Goal: Information Seeking & Learning: Learn about a topic

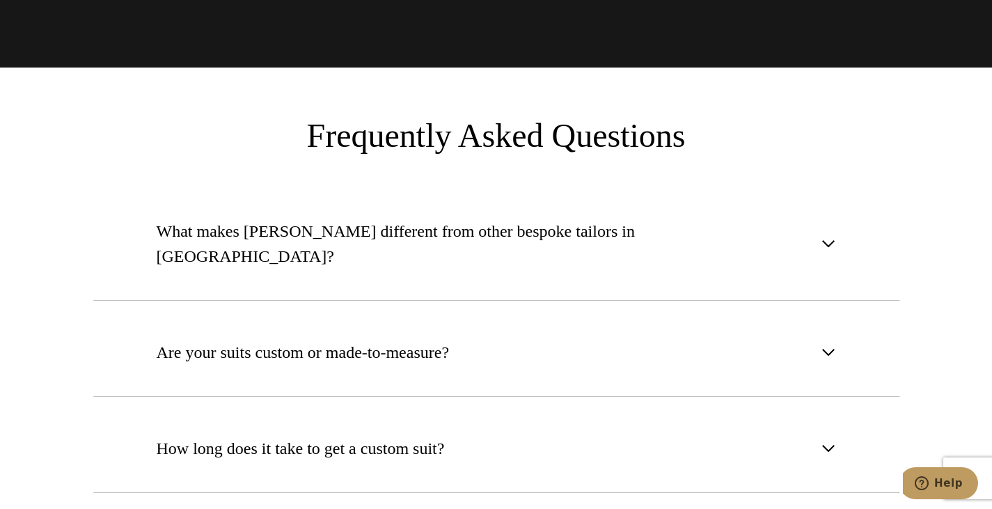
scroll to position [5150, 0]
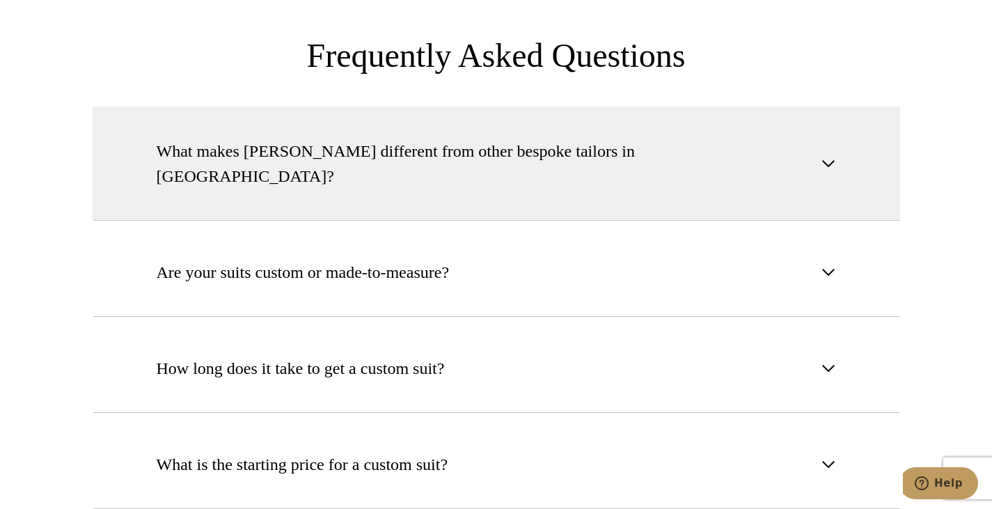
click at [445, 139] on span "What makes Alan David different from other bespoke tailors in NYC?" at bounding box center [485, 164] width 656 height 50
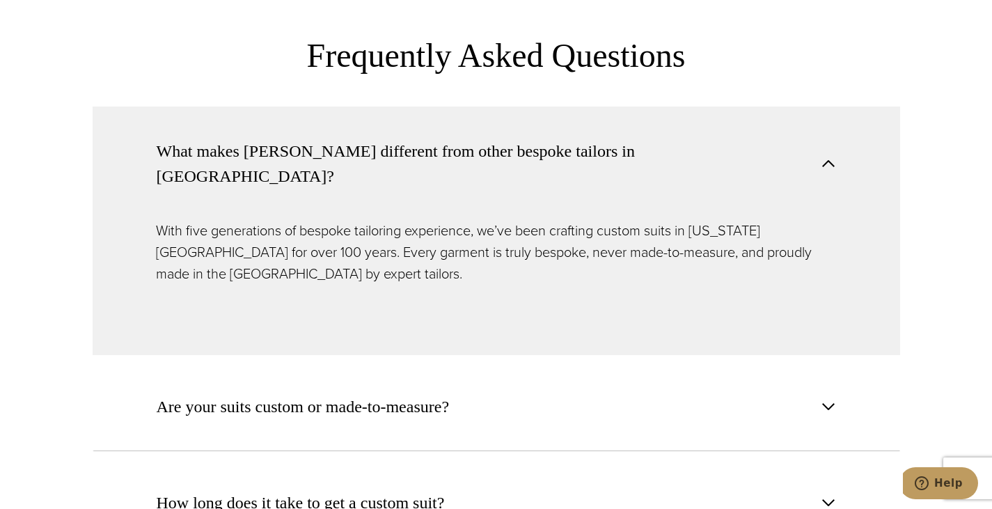
click at [445, 139] on span "What makes Alan David different from other bespoke tailors in NYC?" at bounding box center [485, 164] width 656 height 50
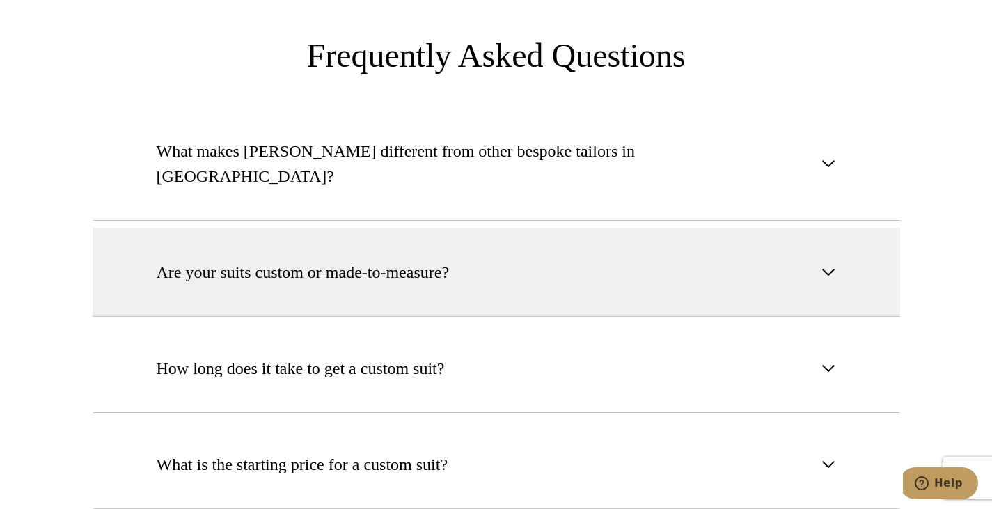
click at [422, 228] on button "Are your suits custom or made-to-measure?" at bounding box center [496, 272] width 807 height 89
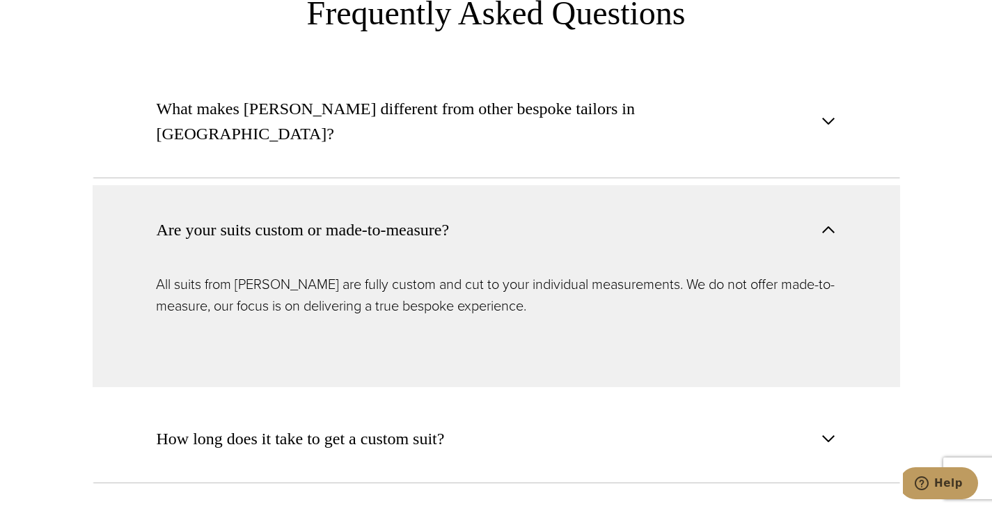
scroll to position [5220, 0]
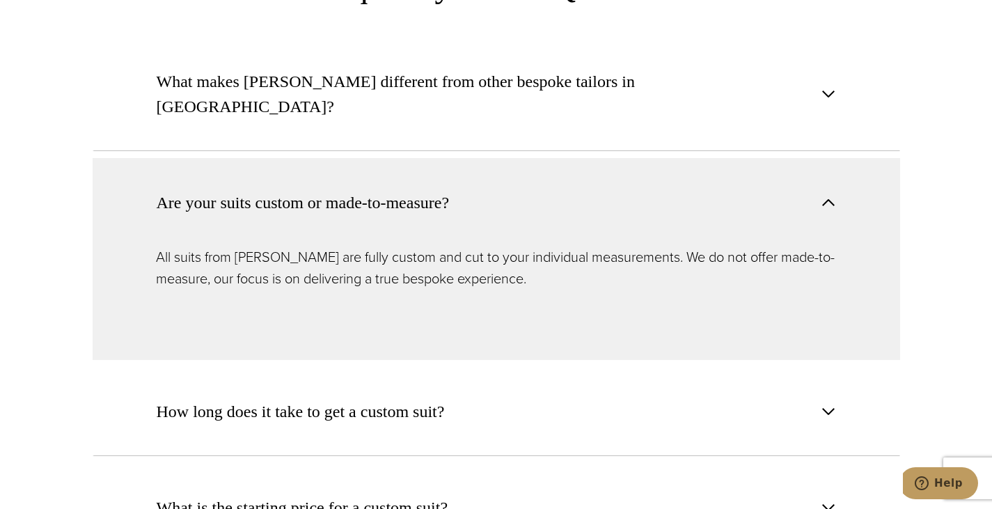
click at [425, 190] on span "Are your suits custom or made-to-measure?" at bounding box center [303, 202] width 293 height 25
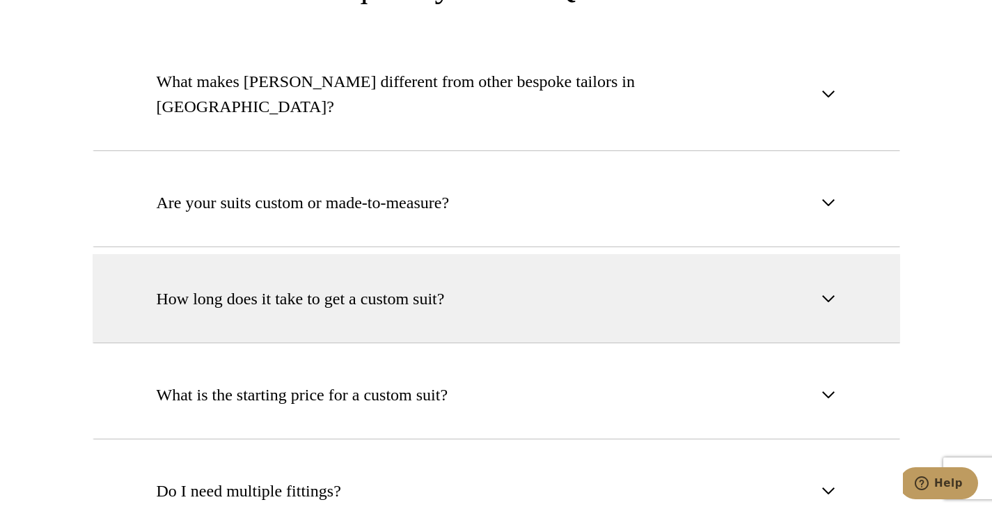
click at [420, 286] on span "How long does it take to get a custom suit?" at bounding box center [301, 298] width 288 height 25
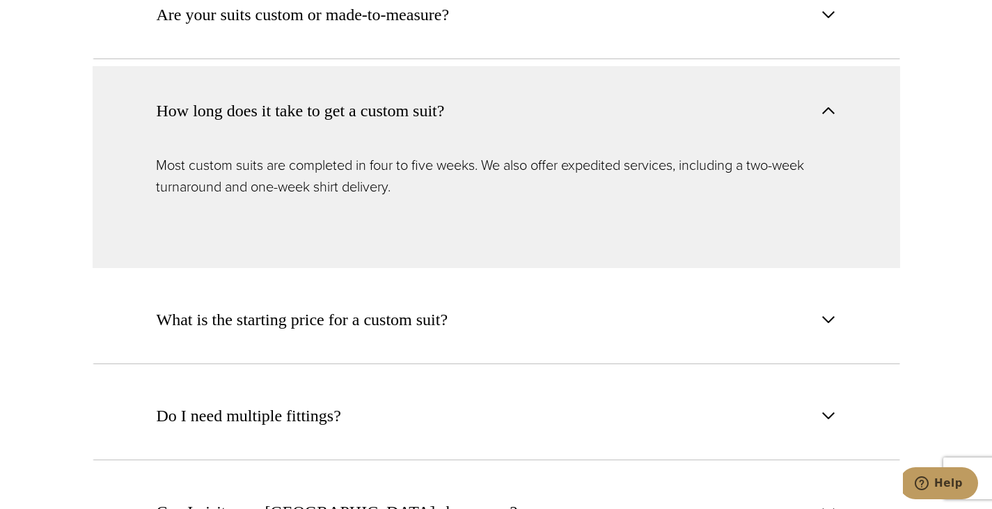
scroll to position [5429, 0]
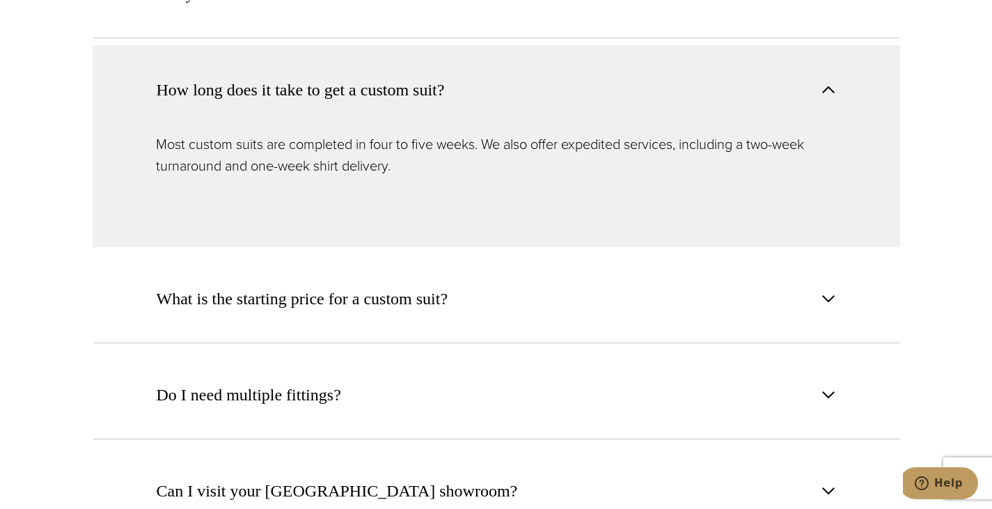
click at [445, 77] on span "How long does it take to get a custom suit?" at bounding box center [304, 89] width 295 height 25
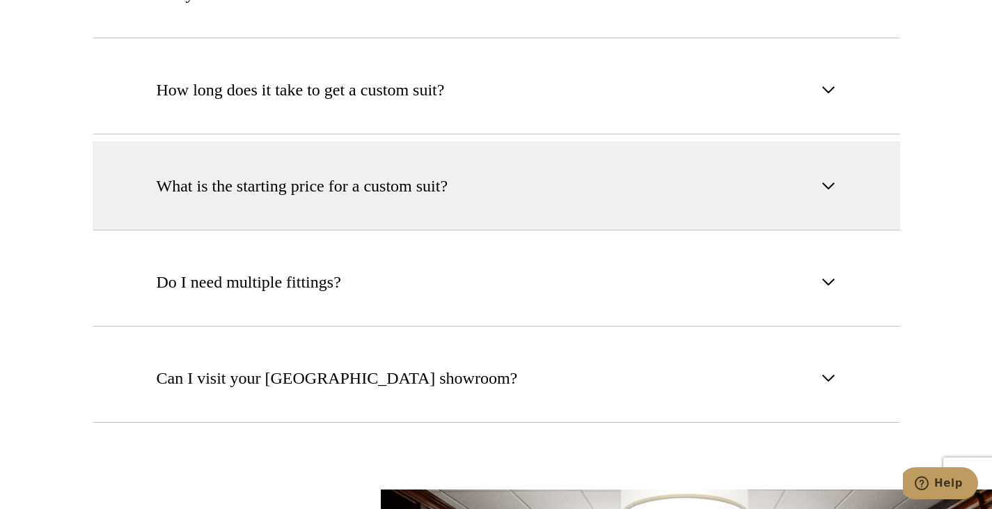
click at [427, 173] on span "What is the starting price for a custom suit?" at bounding box center [303, 185] width 292 height 25
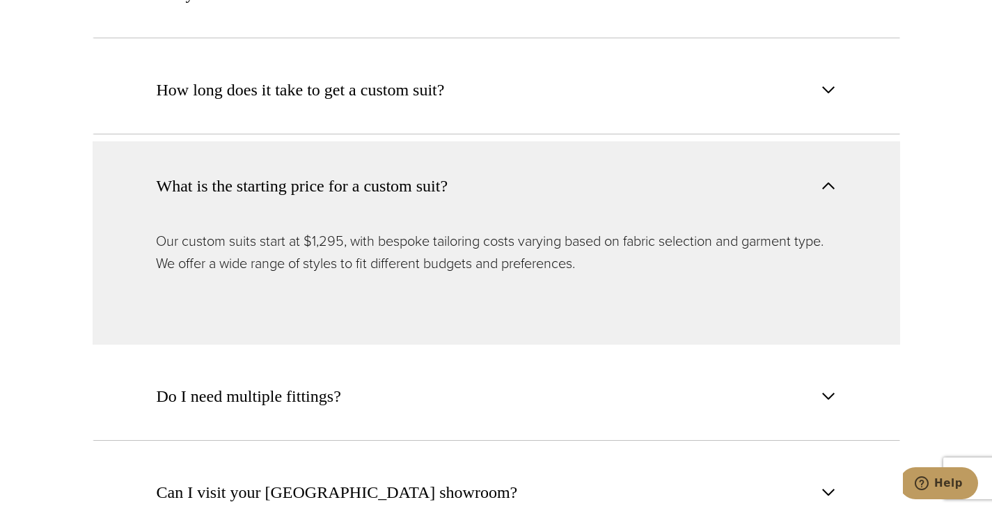
click at [427, 173] on span "What is the starting price for a custom suit?" at bounding box center [303, 185] width 292 height 25
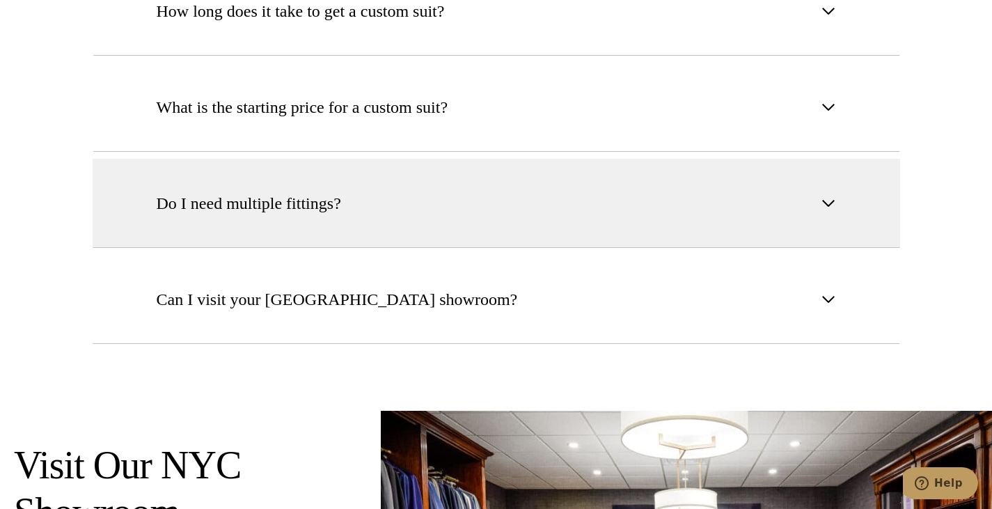
scroll to position [5637, 0]
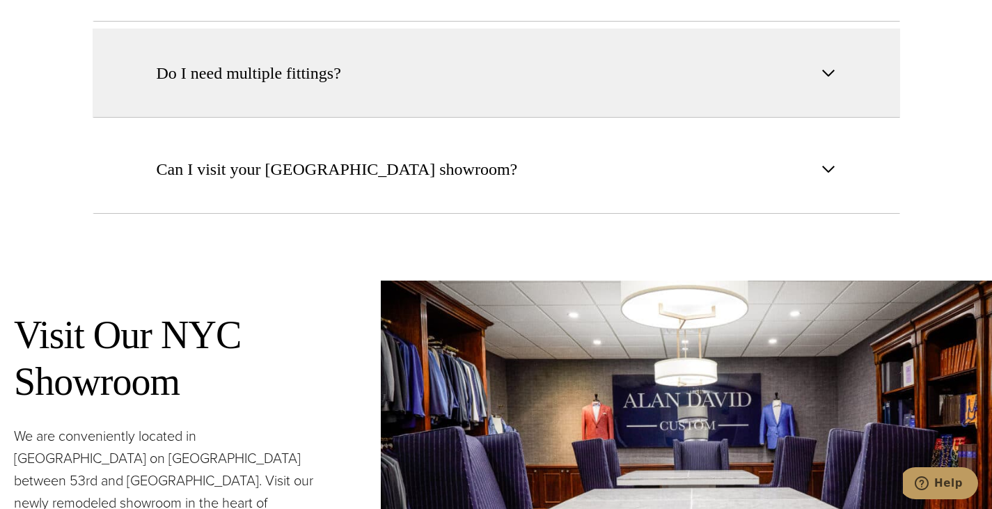
click at [402, 29] on button "Do I need multiple fittings?" at bounding box center [496, 73] width 807 height 89
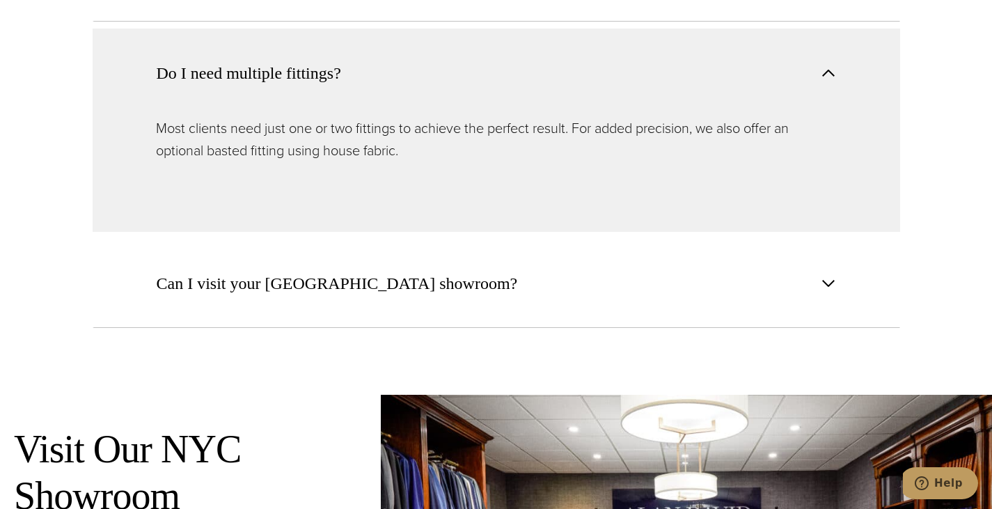
click at [402, 29] on button "Do I need multiple fittings?" at bounding box center [496, 73] width 807 height 88
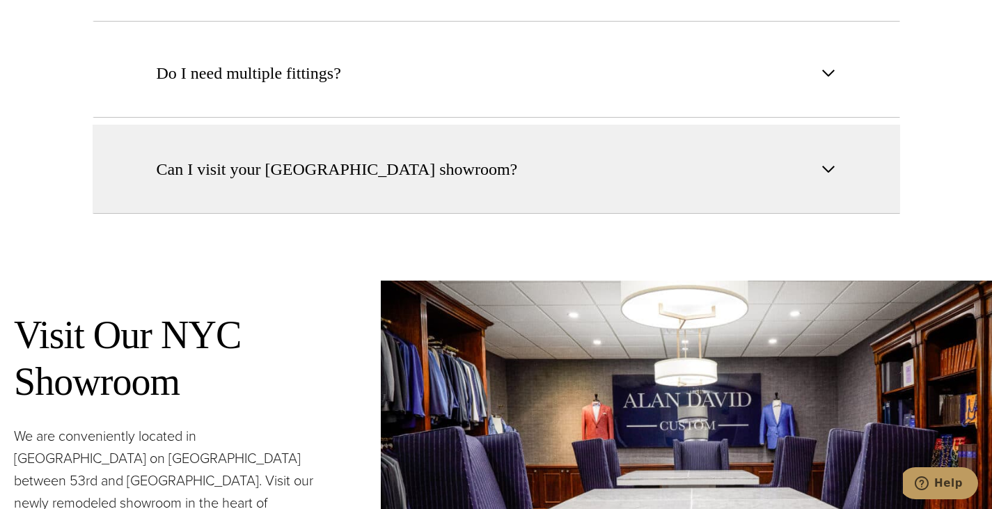
click at [394, 125] on button "Can I visit your NYC showroom?" at bounding box center [496, 169] width 807 height 89
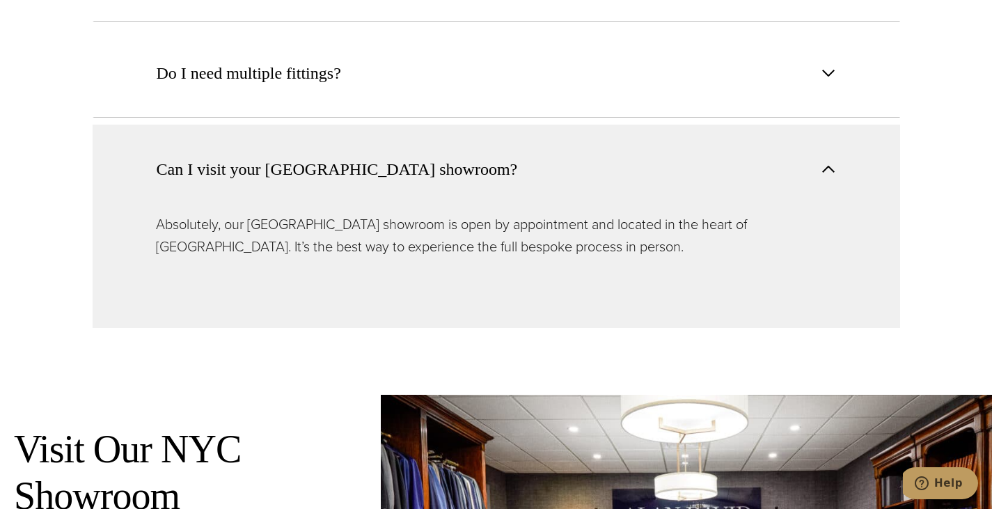
click at [394, 125] on button "Can I visit your NYC showroom?" at bounding box center [496, 169] width 807 height 88
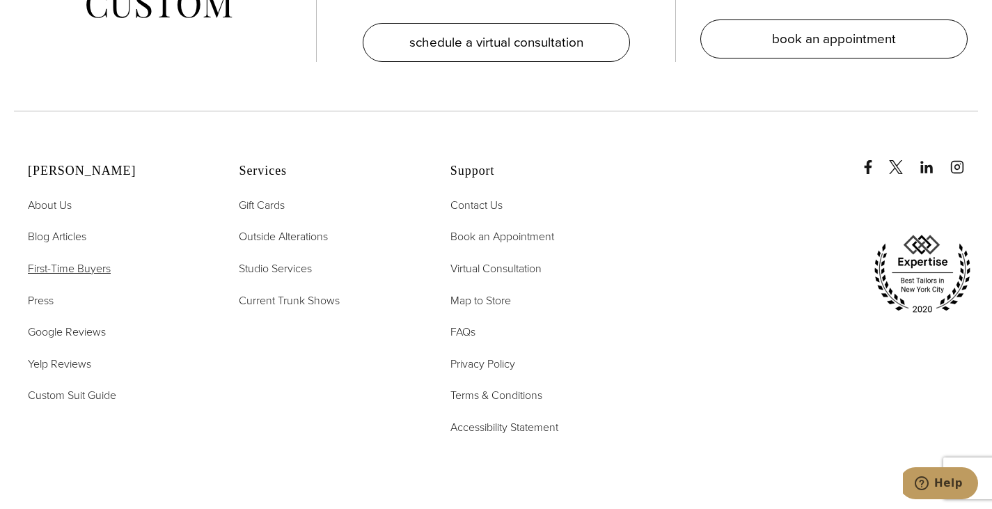
scroll to position [6890, 0]
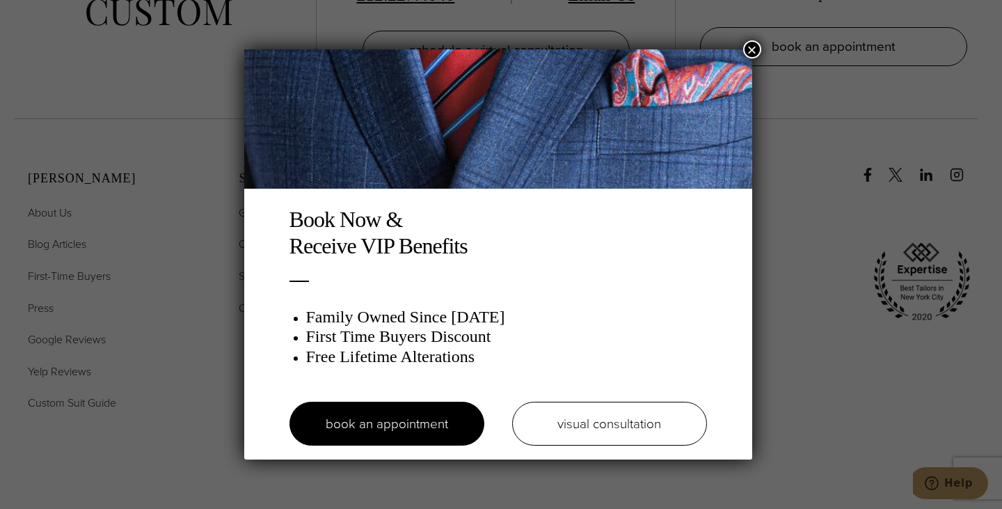
click at [755, 48] on button "×" at bounding box center [752, 49] width 18 height 18
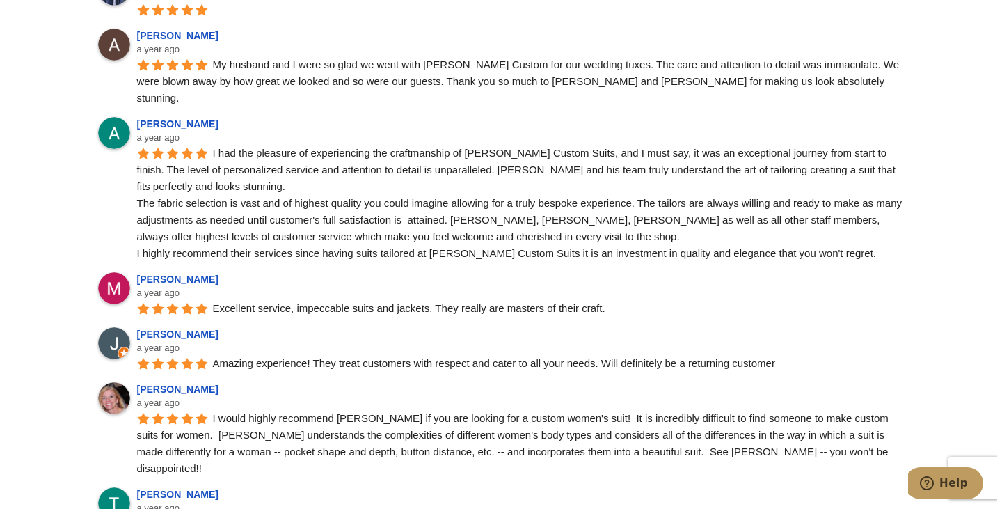
scroll to position [4663, 0]
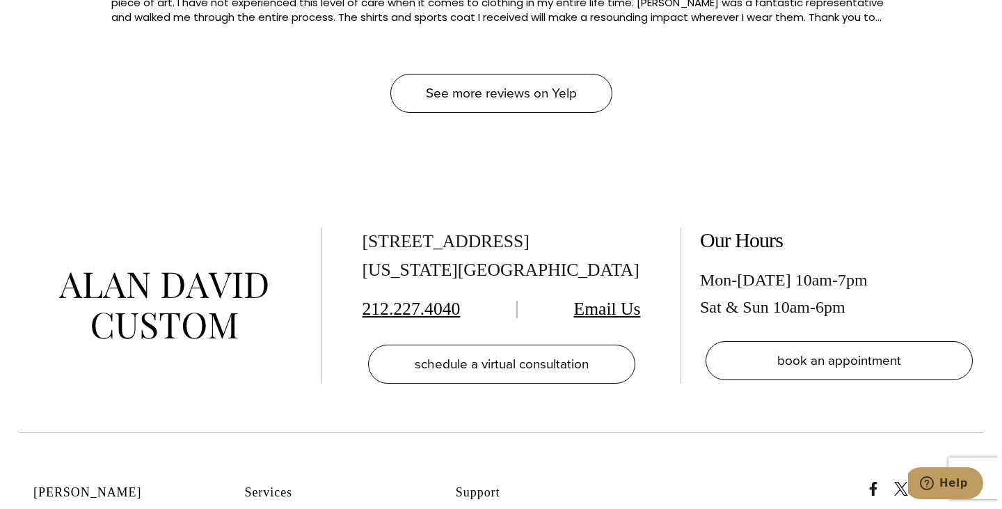
scroll to position [2158, 0]
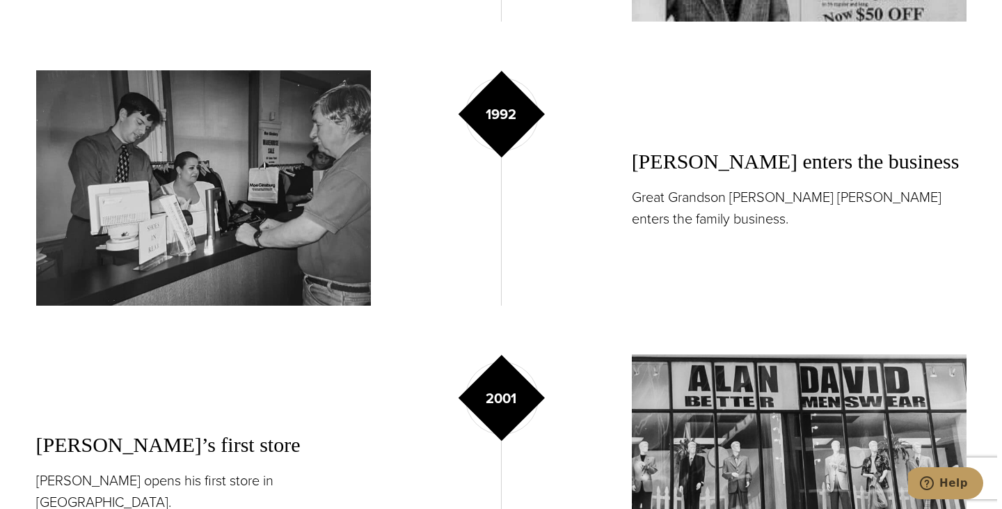
scroll to position [2158, 0]
